Goal: Information Seeking & Learning: Learn about a topic

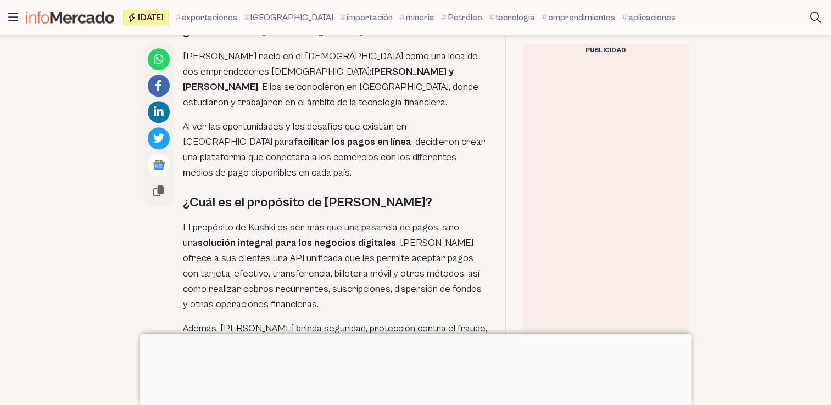
scroll to position [866, 0]
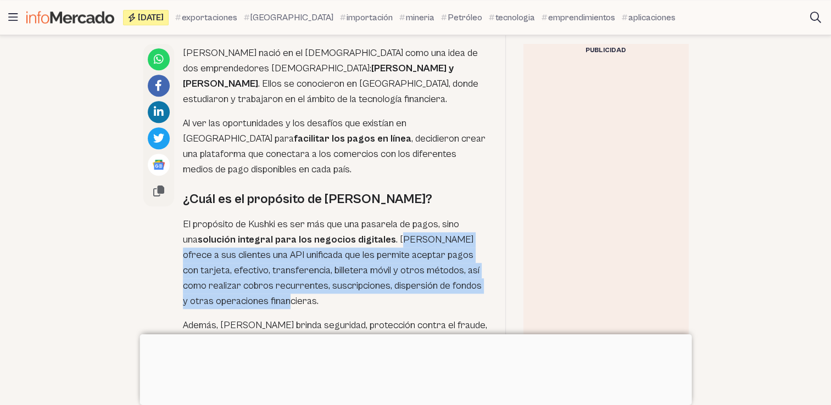
drag, startPoint x: 375, startPoint y: 227, endPoint x: 286, endPoint y: 289, distance: 108.9
click at [286, 289] on p "El propósito de Kushki es ser más que una pasarela de pagos, sino una solución …" at bounding box center [335, 263] width 305 height 92
copy p "ushki ofrece a sus clientes una API unificada que les permite aceptar pagos con…"
click at [321, 248] on p "El propósito de Kushki es ser más que una pasarela de pagos, sino una solución …" at bounding box center [335, 263] width 305 height 92
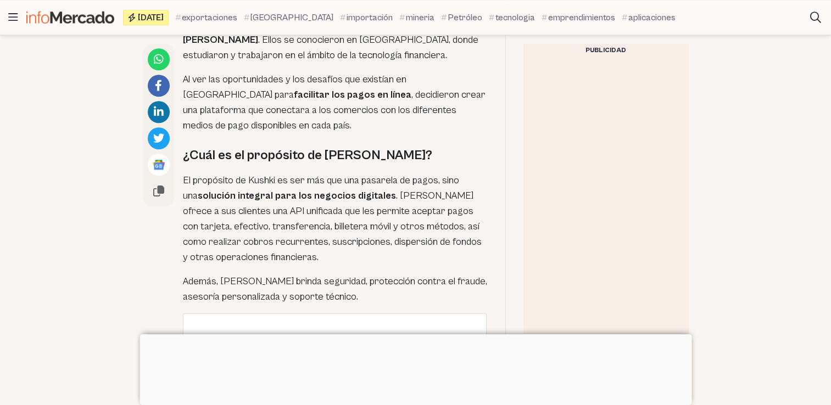
scroll to position [932, 0]
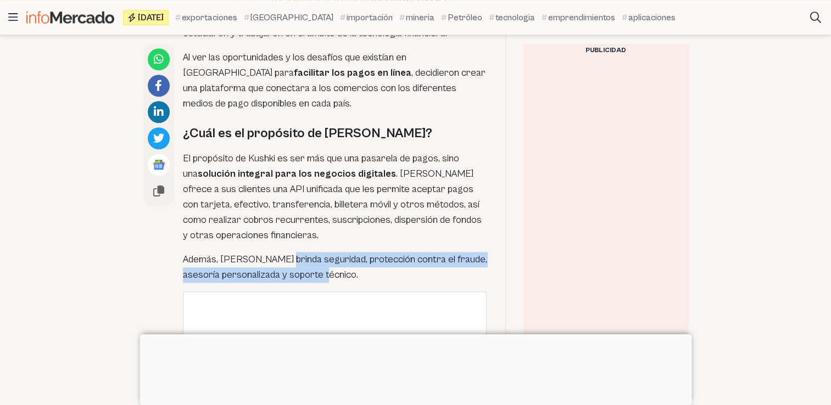
drag, startPoint x: 318, startPoint y: 265, endPoint x: 280, endPoint y: 250, distance: 41.0
click at [280, 252] on p "Además, [PERSON_NAME] brinda seguridad, protección contra el fraude, asesoría p…" at bounding box center [335, 267] width 305 height 31
copy p "seguridad, protección contra el fraude, asesoría personalizada y soporte técnic…"
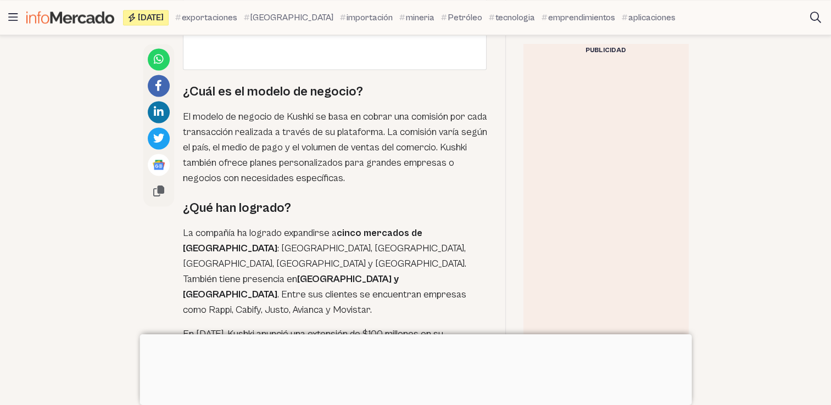
scroll to position [1649, 0]
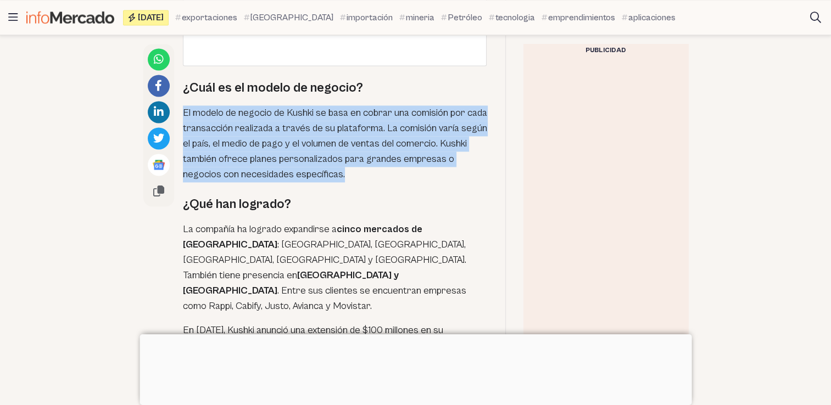
drag, startPoint x: 346, startPoint y: 166, endPoint x: 182, endPoint y: 96, distance: 178.0
click at [183, 105] on p "El modelo de negocio de Kushki se basa en cobrar una comisión por cada transacc…" at bounding box center [335, 143] width 305 height 77
copy p "El modelo de negocio de Kushki se basa en cobrar una comisión por cada transacc…"
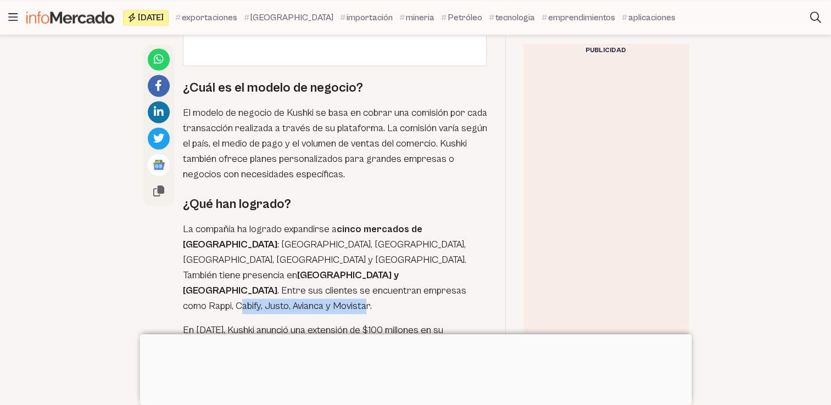
drag, startPoint x: 369, startPoint y: 262, endPoint x: 242, endPoint y: 267, distance: 127.4
click at [242, 267] on p "La compañía ha logrado expandirse a cinco mercados de [GEOGRAPHIC_DATA] : [GEOG…" at bounding box center [335, 268] width 305 height 92
drag, startPoint x: 242, startPoint y: 267, endPoint x: 371, endPoint y: 264, distance: 129.6
click at [371, 264] on p "La compañía ha logrado expandirse a cinco mercados de [GEOGRAPHIC_DATA] : [GEOG…" at bounding box center [335, 268] width 305 height 92
copy p "Rappi, Cabify, Justo, Avianca y Movistar"
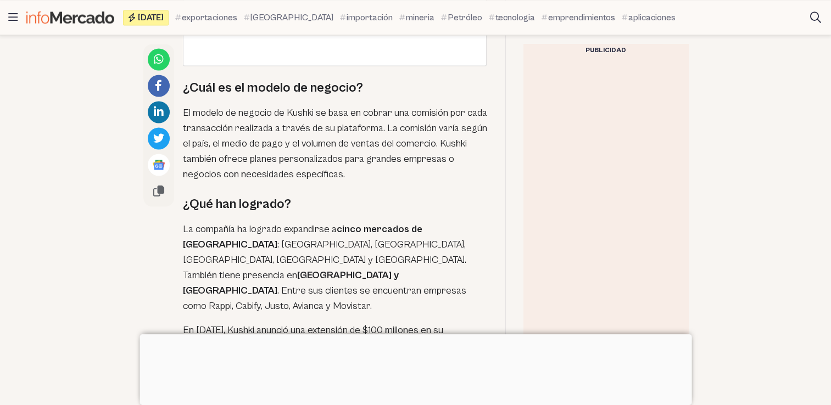
click at [364, 222] on p "La compañía ha logrado expandirse a cinco mercados de [GEOGRAPHIC_DATA] : [GEOG…" at bounding box center [335, 268] width 305 height 92
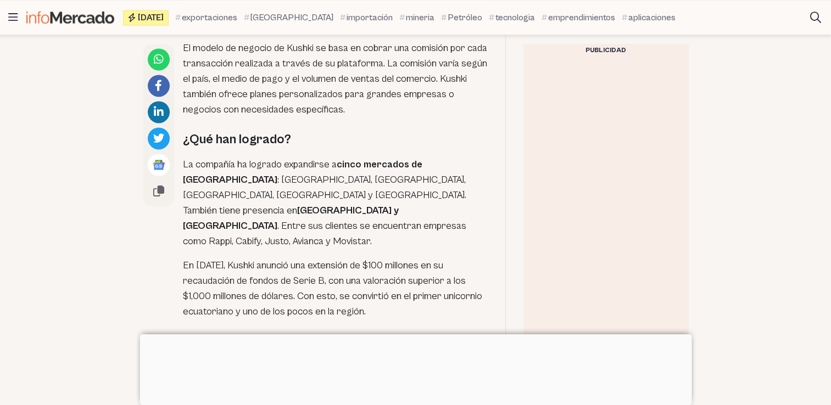
scroll to position [1715, 0]
click at [372, 257] on p "En [DATE], Kushki anunció una extensión de $100 millones en su recaudación de f…" at bounding box center [335, 287] width 305 height 61
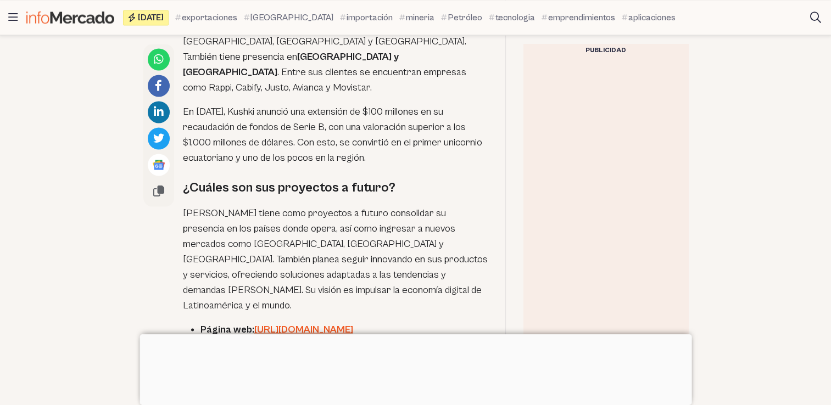
scroll to position [1869, 0]
click at [343, 322] on link "[URL][DOMAIN_NAME]" at bounding box center [303, 328] width 99 height 12
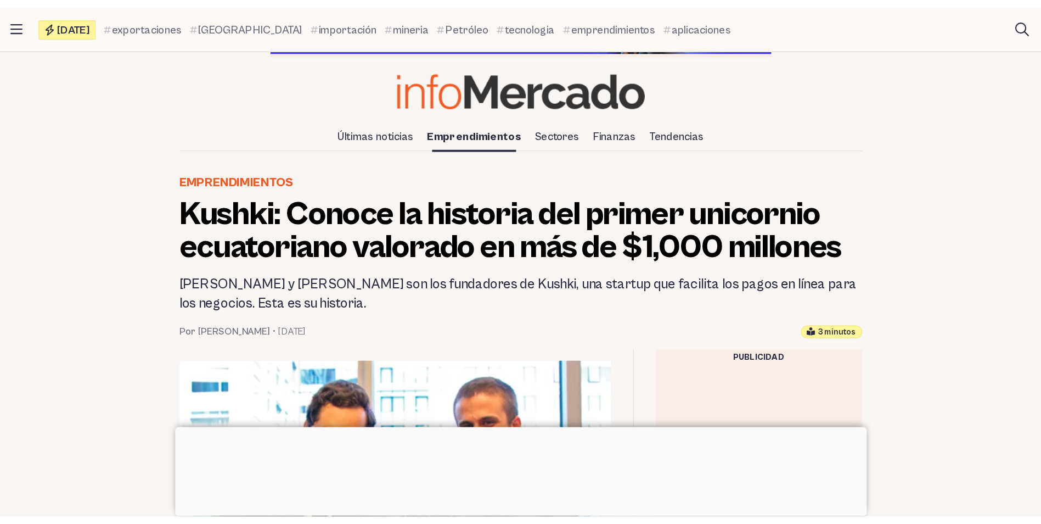
scroll to position [0, 0]
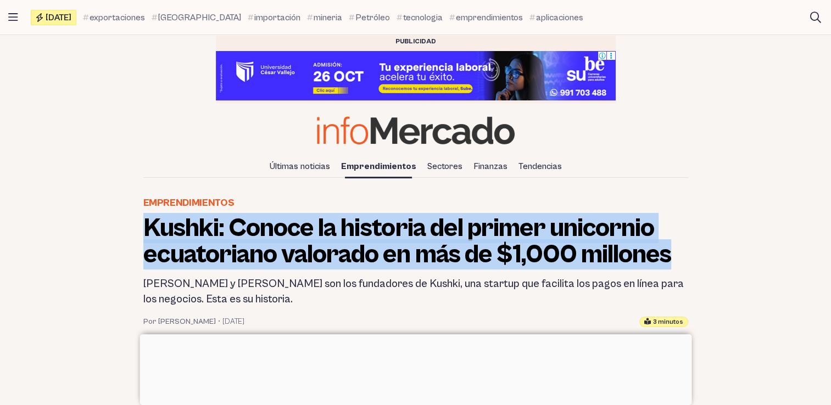
drag, startPoint x: 680, startPoint y: 259, endPoint x: 144, endPoint y: 232, distance: 536.4
click at [144, 232] on h1 "Kushki: Conoce la historia del primer unicornio ecuatoriano valorado en más de …" at bounding box center [415, 241] width 545 height 53
copy h1 "Kushki: Conoce la historia del primer unicornio ecuatoriano valorado en más de …"
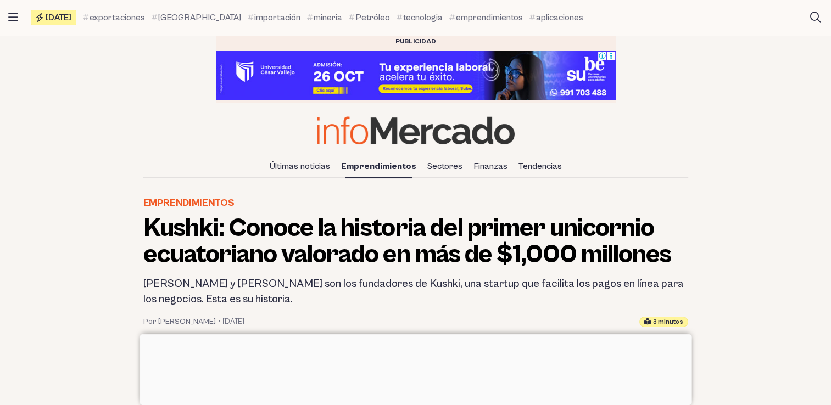
click at [218, 324] on span "•" at bounding box center [219, 321] width 2 height 11
drag, startPoint x: 269, startPoint y: 322, endPoint x: 135, endPoint y: 320, distance: 133.9
click at [135, 320] on header "Emprendimientos Kushki: Conoce la historia del primer unicornio ecuatoriano val…" at bounding box center [415, 261] width 562 height 132
copy div "Por [PERSON_NAME] • [DATE]"
